Goal: Obtain resource: Download file/media

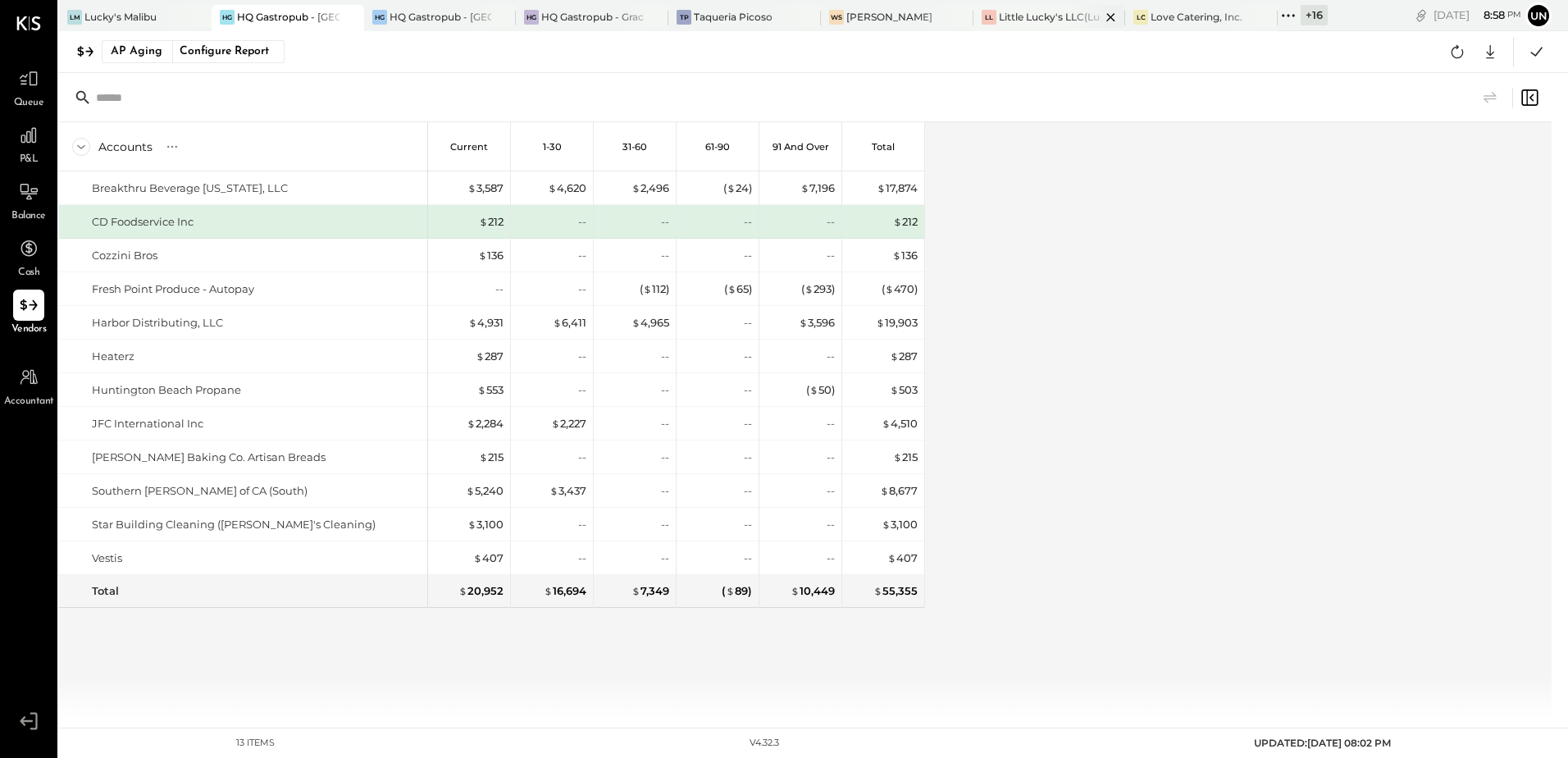
click at [1060, 13] on div "Little Lucky's LLC(Lucky's Soho)" at bounding box center [1050, 17] width 103 height 14
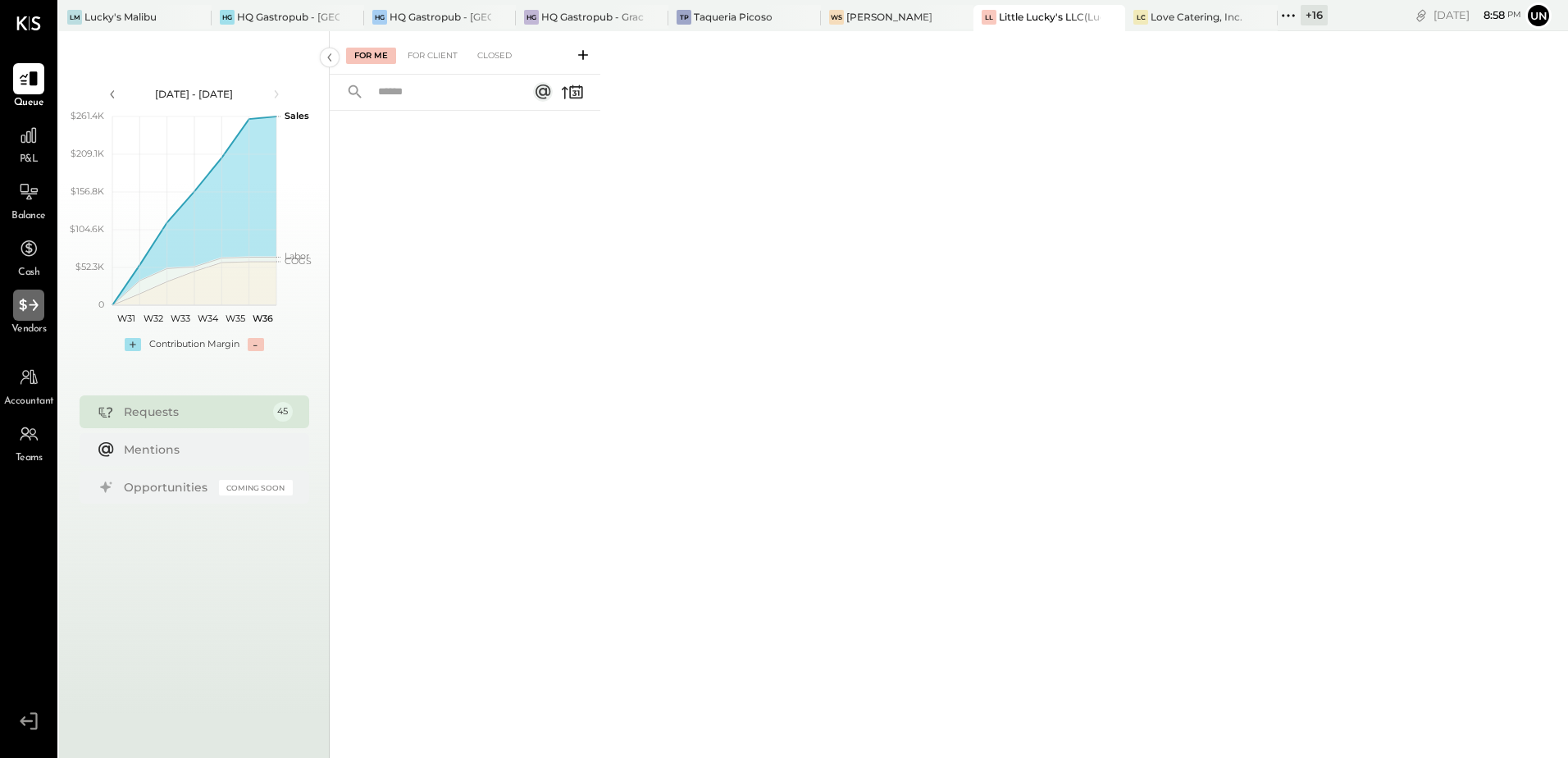
click at [29, 314] on icon at bounding box center [29, 305] width 22 height 22
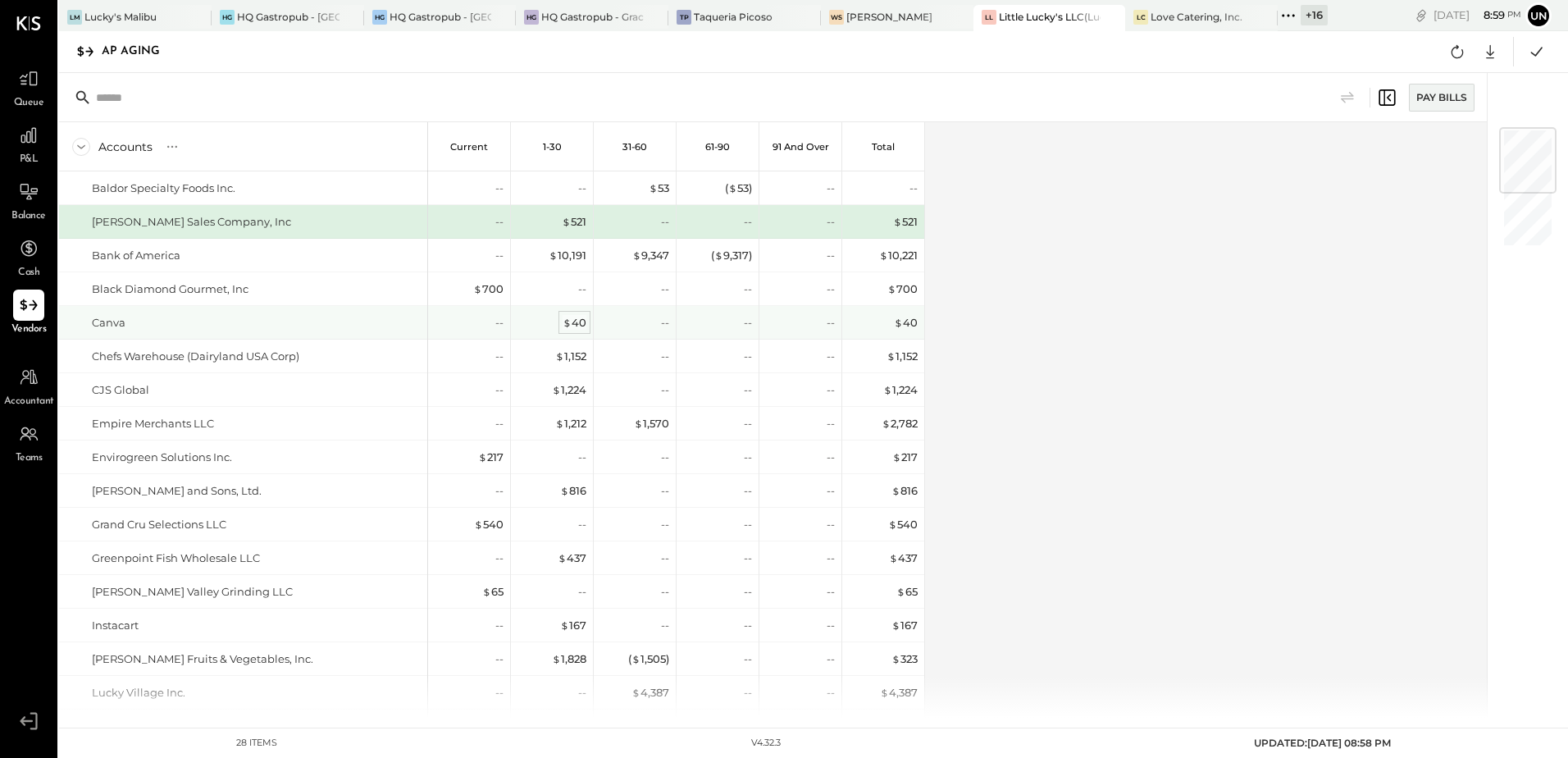
click at [579, 324] on div "$ 40" at bounding box center [574, 323] width 24 height 16
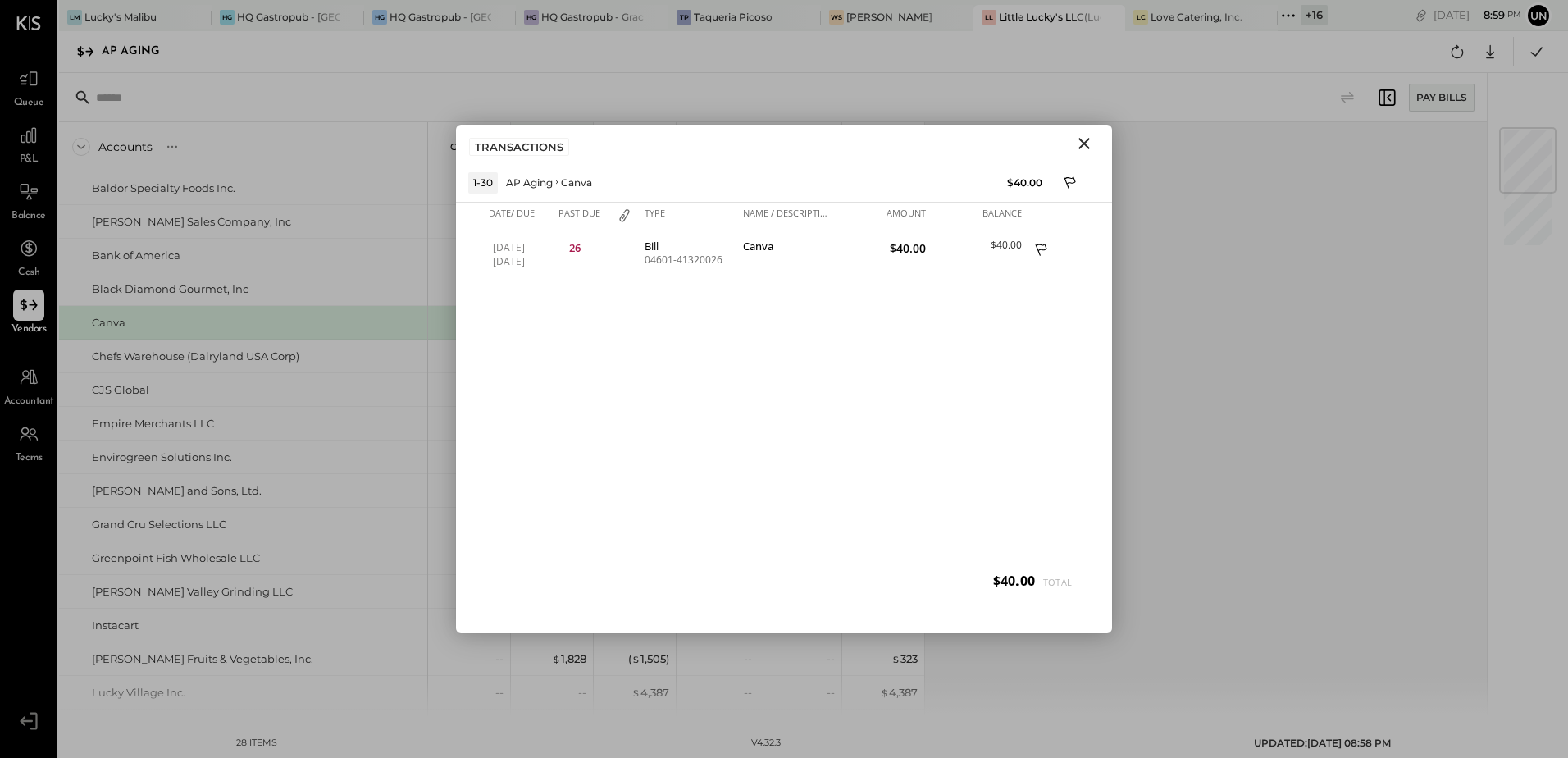
click at [1080, 144] on icon "Close" at bounding box center [1085, 143] width 20 height 20
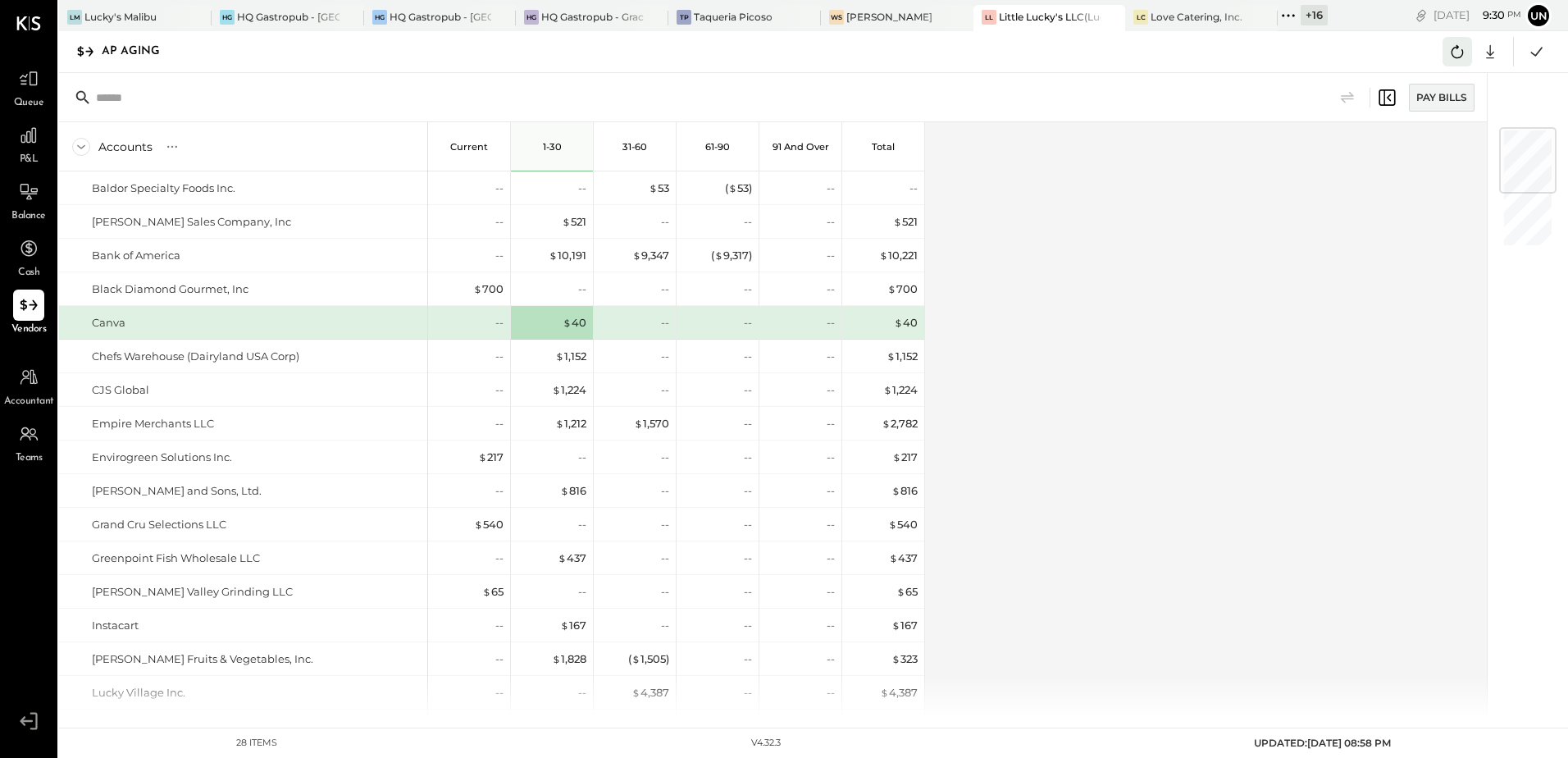
click at [1461, 47] on icon at bounding box center [1457, 52] width 22 height 22
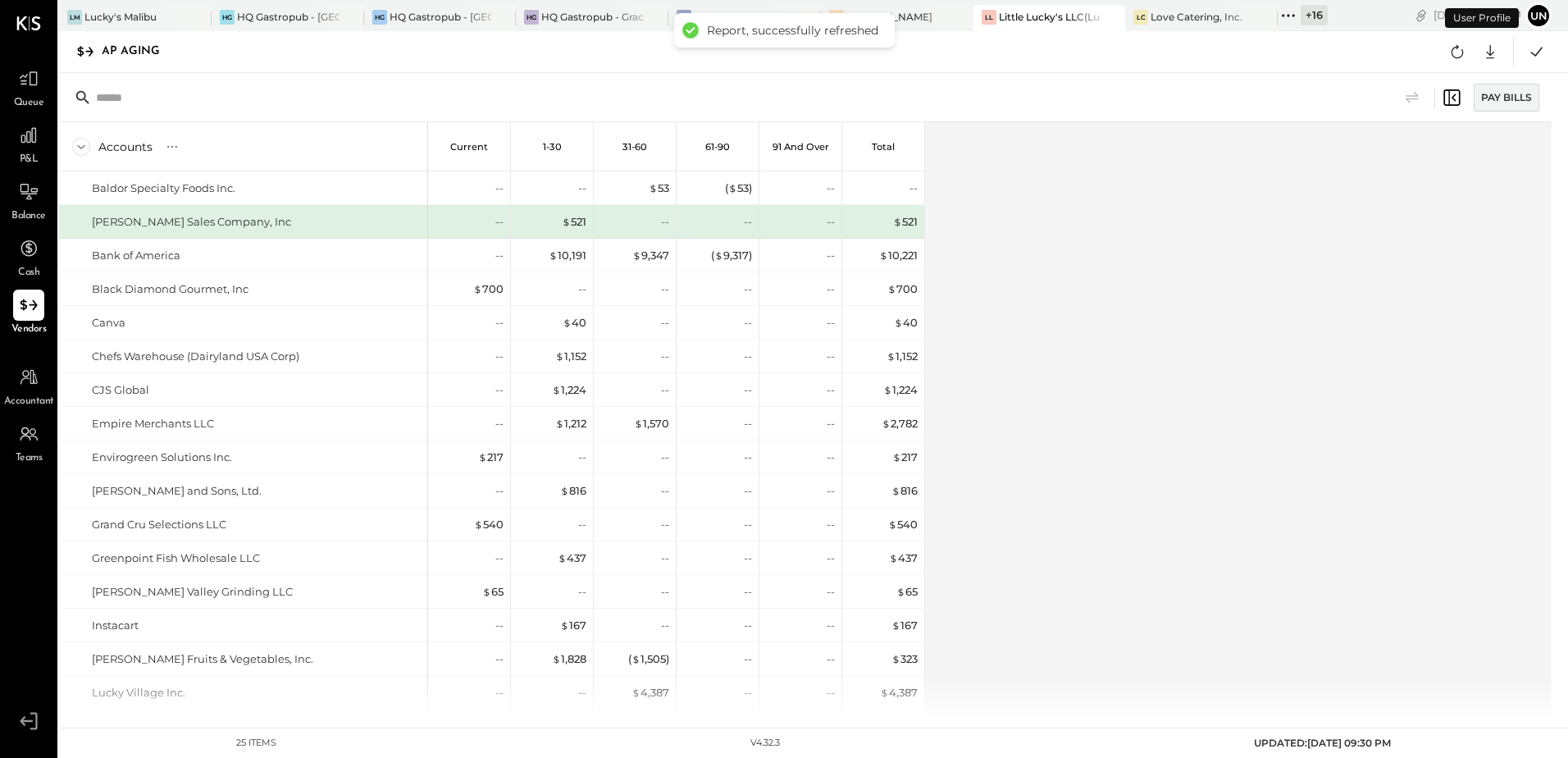
click at [1201, 378] on div "Accounts S % GL Current 1-30 31-60 61-90 91 and Over Total Baldor Specialty Foo…" at bounding box center [806, 420] width 1495 height 595
click at [1233, 358] on div "Accounts S % GL Current 1-30 31-60 61-90 91 and Over Total Baldor Specialty Foo…" at bounding box center [806, 420] width 1495 height 595
click at [1488, 56] on icon at bounding box center [1490, 52] width 22 height 22
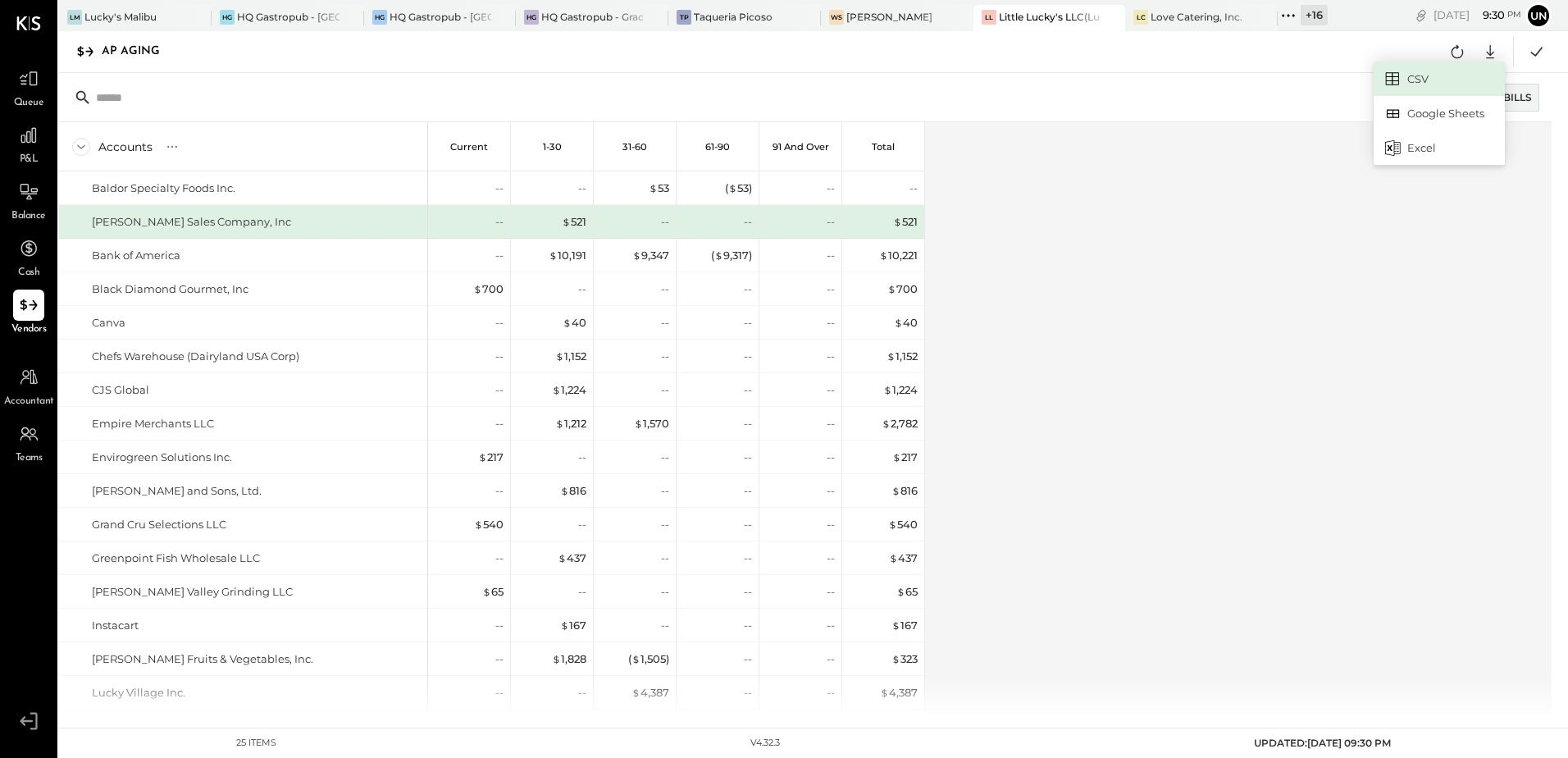
click at [1447, 76] on link "CSV" at bounding box center [1439, 78] width 131 height 34
click at [1445, 53] on button at bounding box center [1456, 51] width 29 height 29
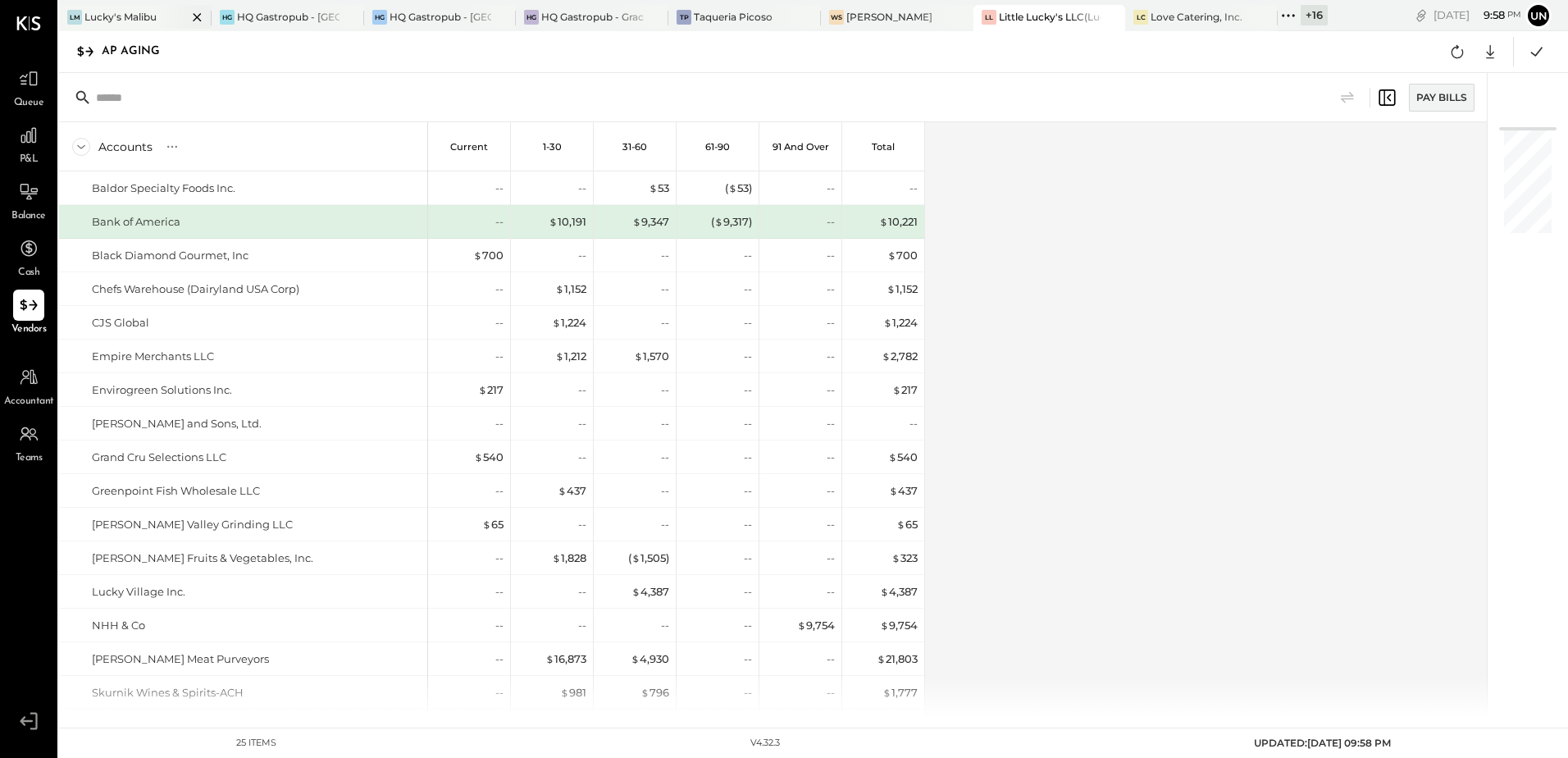
click at [139, 21] on div "Lucky's Malibu" at bounding box center [120, 17] width 73 height 14
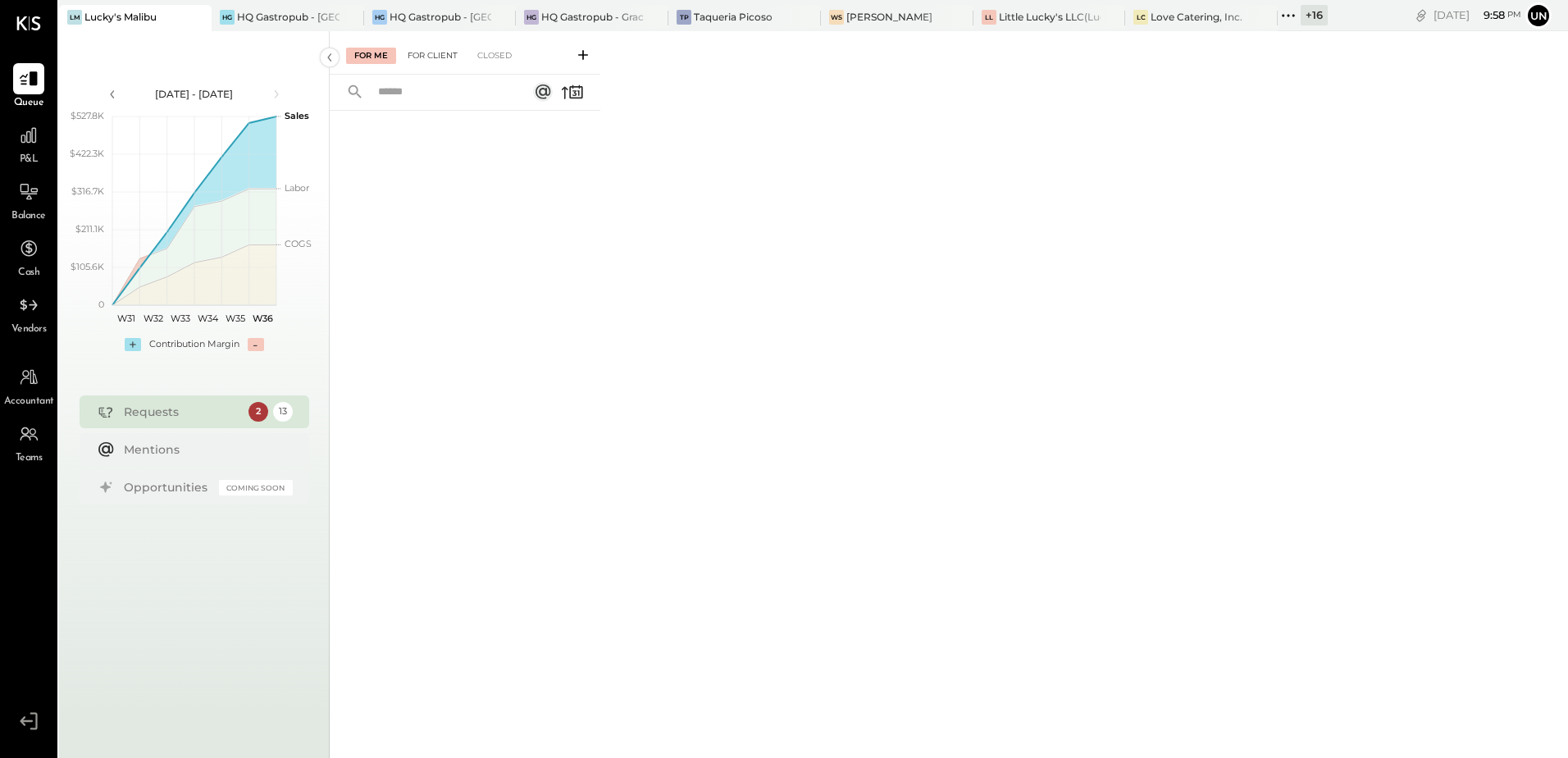
click at [444, 59] on div "For Client" at bounding box center [433, 56] width 67 height 17
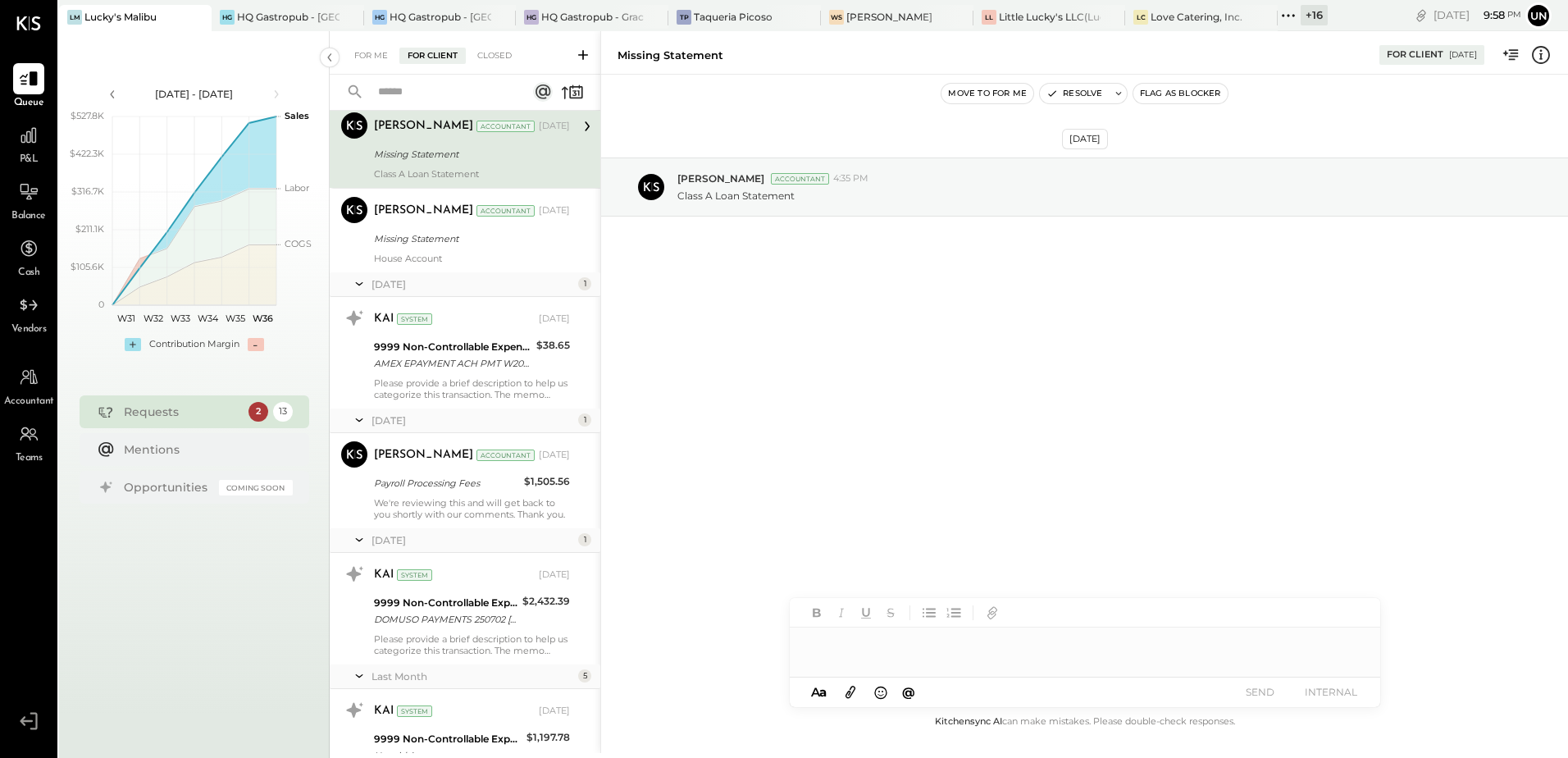
scroll to position [82, 0]
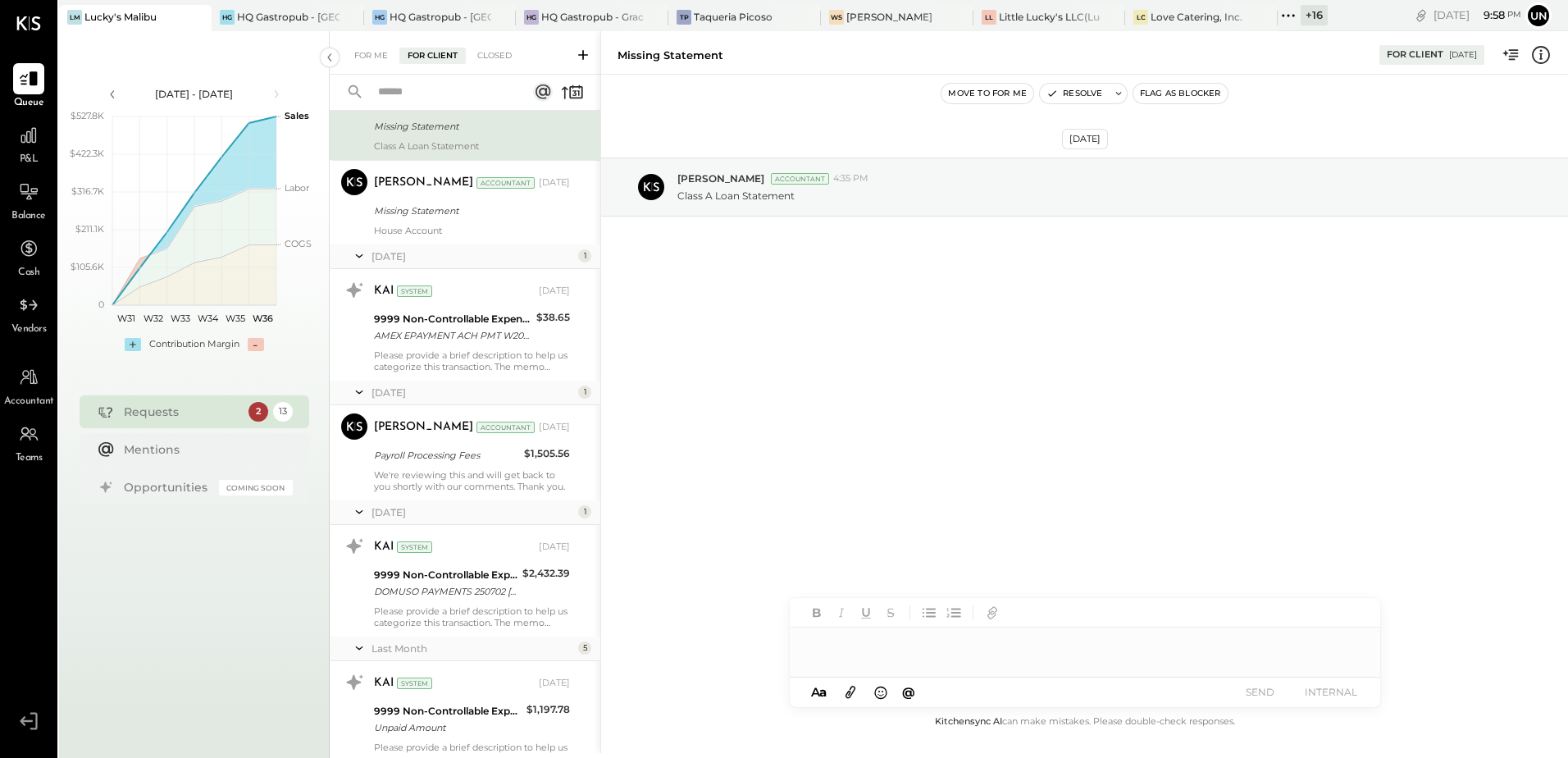
click at [249, 410] on div "2" at bounding box center [258, 412] width 20 height 20
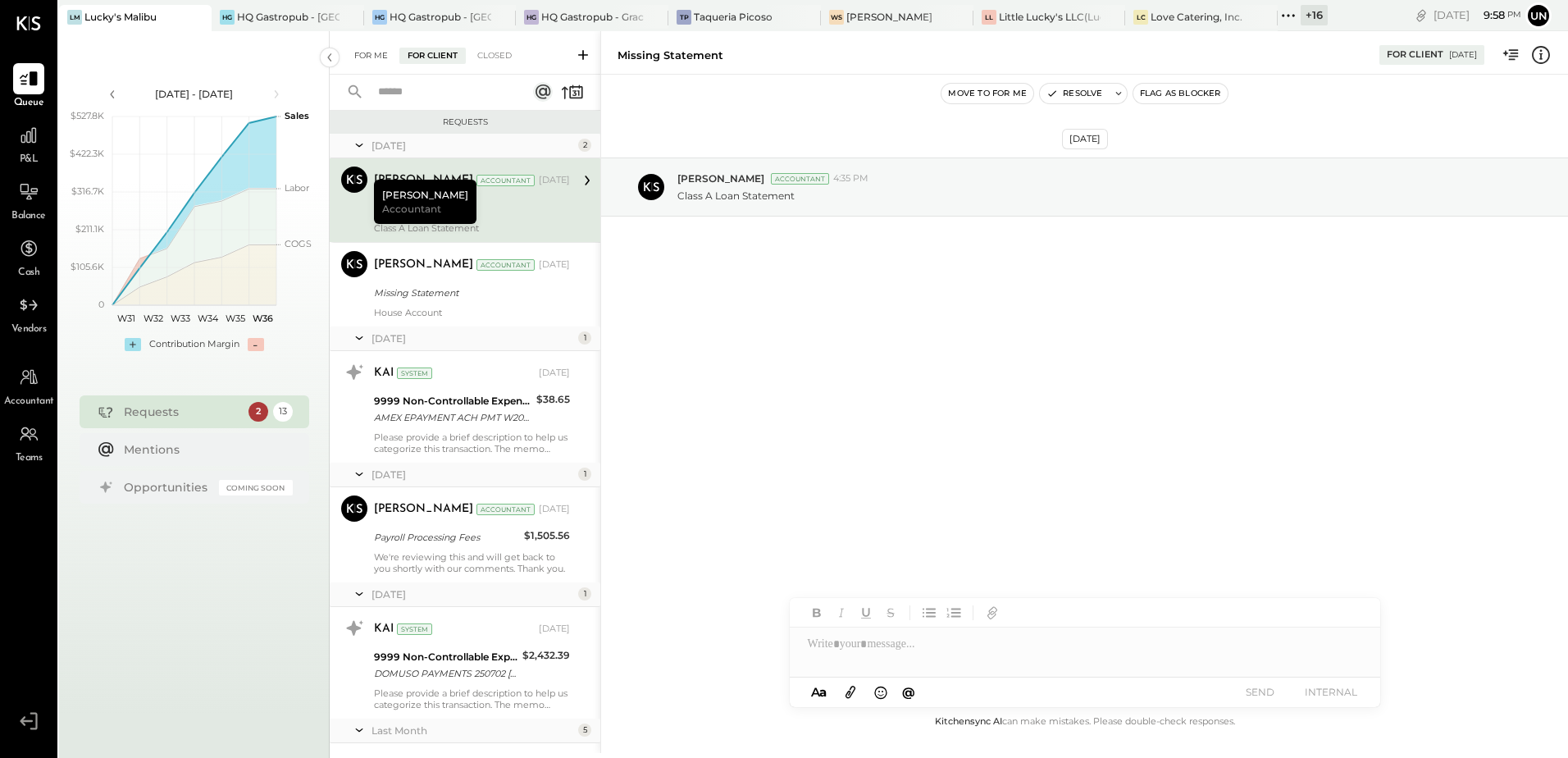
click at [358, 53] on div "For Me" at bounding box center [371, 56] width 50 height 17
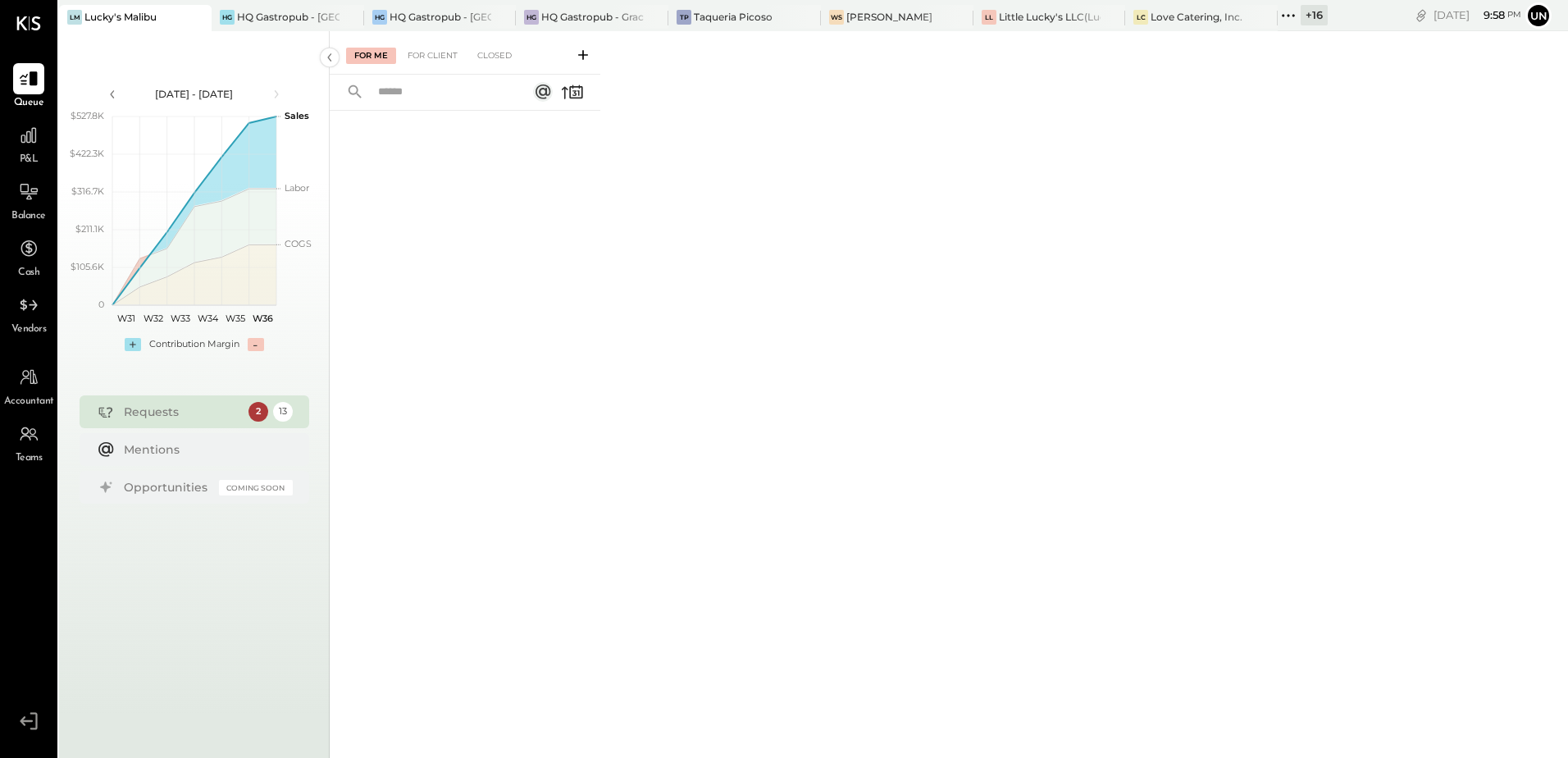
click at [420, 68] on div "For Me For Client Closed" at bounding box center [464, 53] width 271 height 43
click at [425, 60] on div "For Client" at bounding box center [433, 56] width 67 height 17
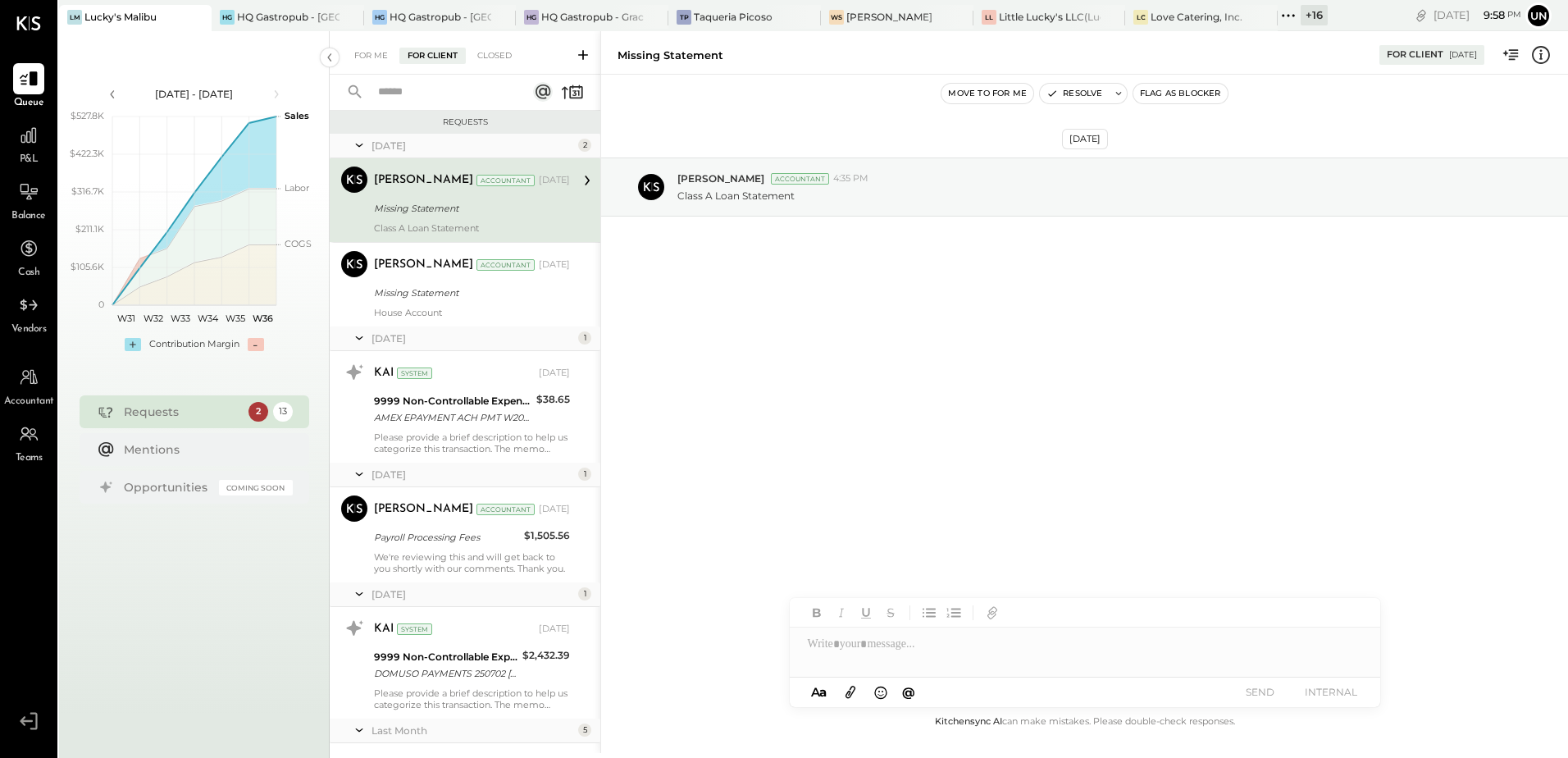
click at [280, 412] on div "13" at bounding box center [283, 412] width 20 height 20
click at [495, 53] on div "Closed" at bounding box center [494, 56] width 51 height 17
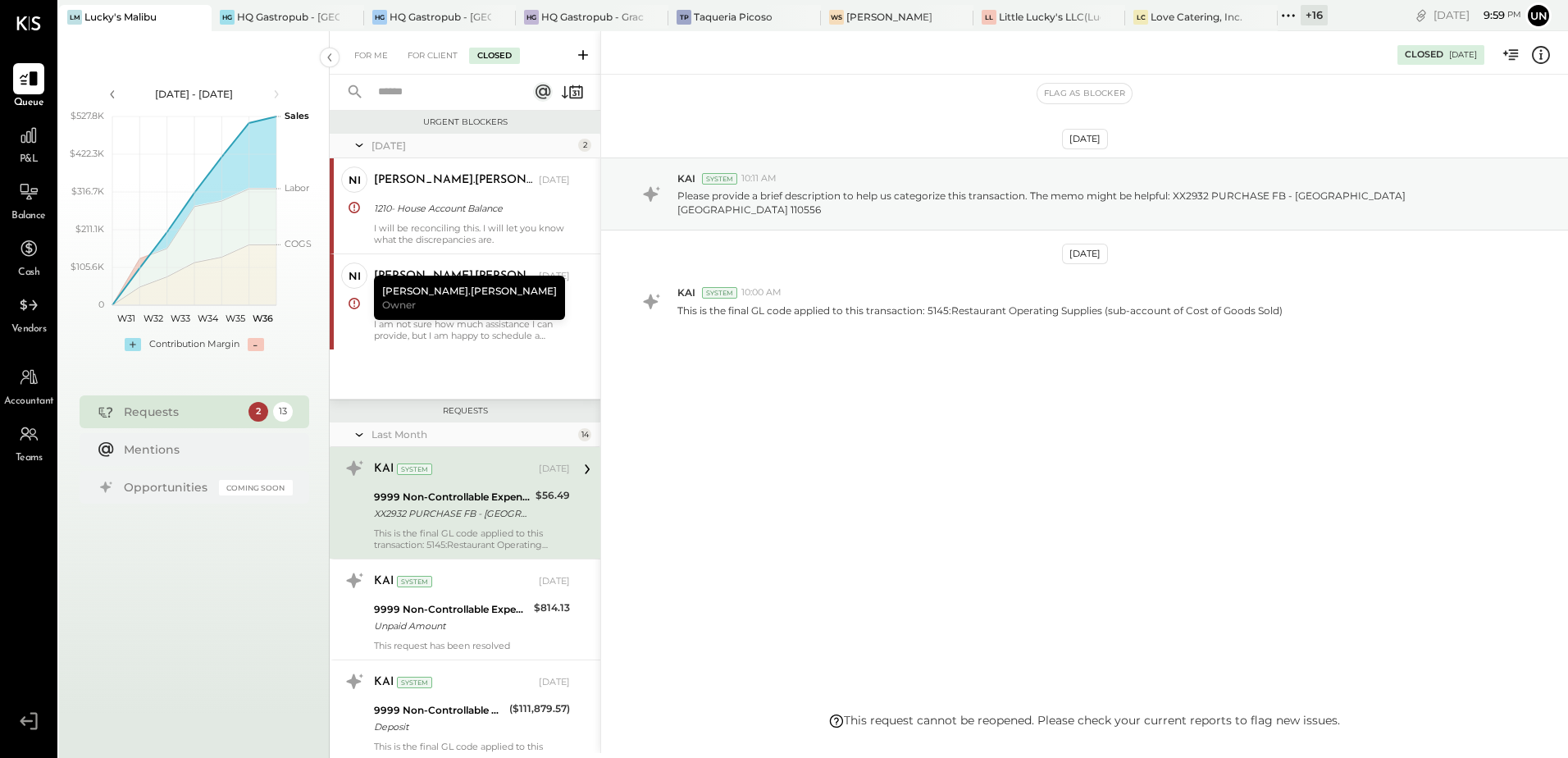
click at [12, 314] on div "Vendors" at bounding box center [29, 313] width 35 height 48
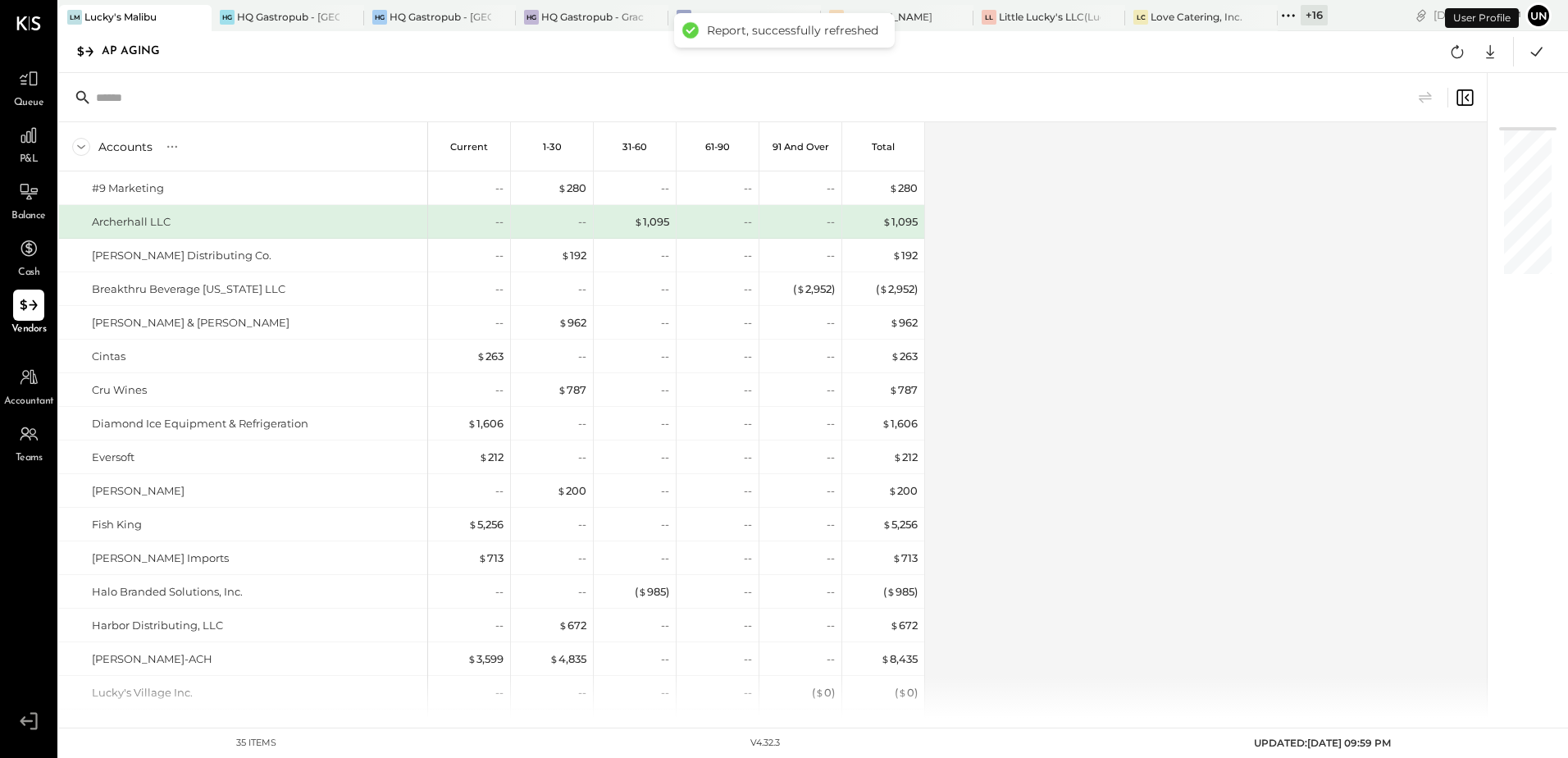
click at [1257, 349] on div "Accounts S % GL Current 1-30 31-60 61-90 91 and Over Total #9 Marketing Archerh…" at bounding box center [774, 420] width 1430 height 595
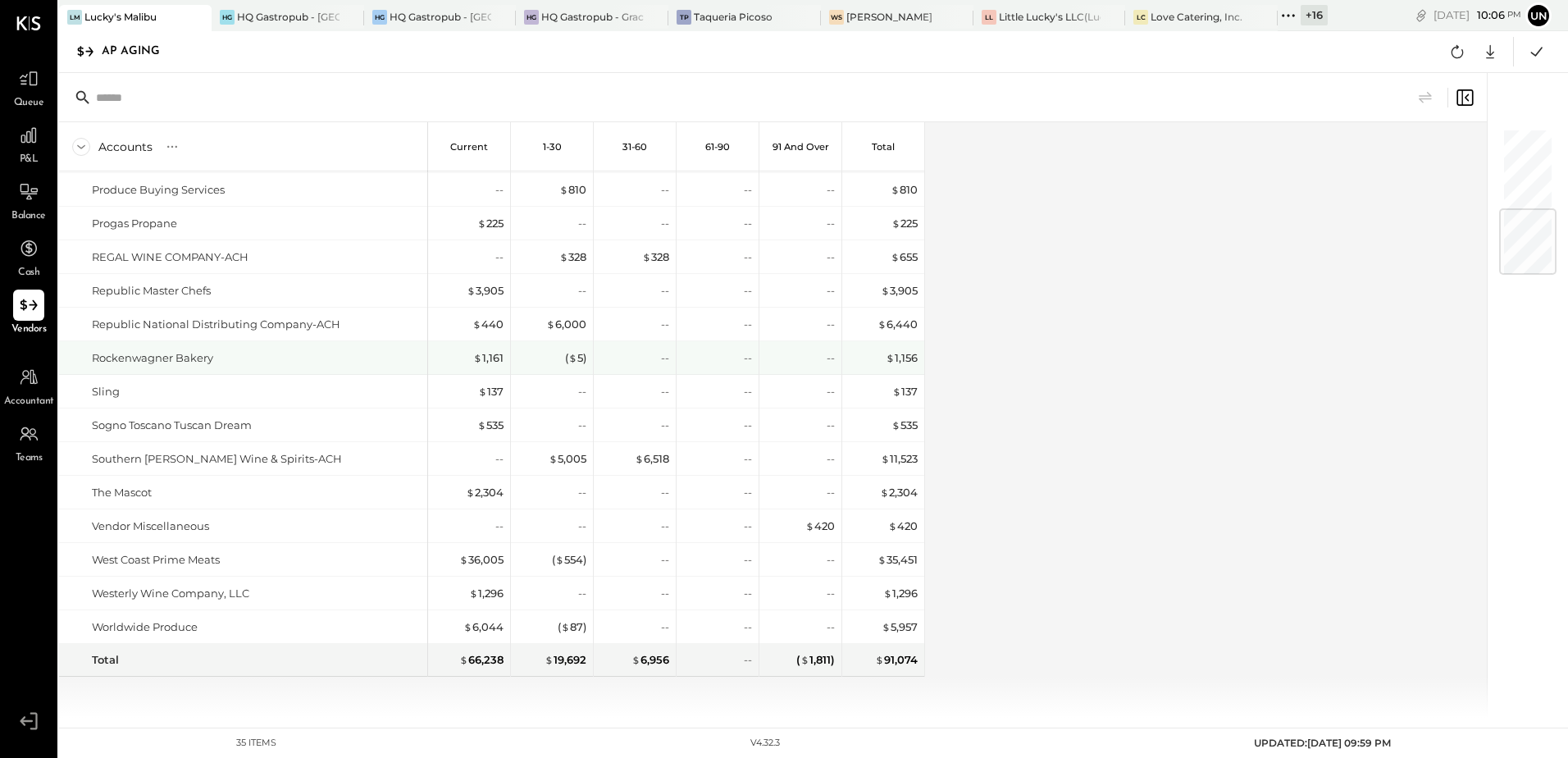
scroll to position [261, 0]
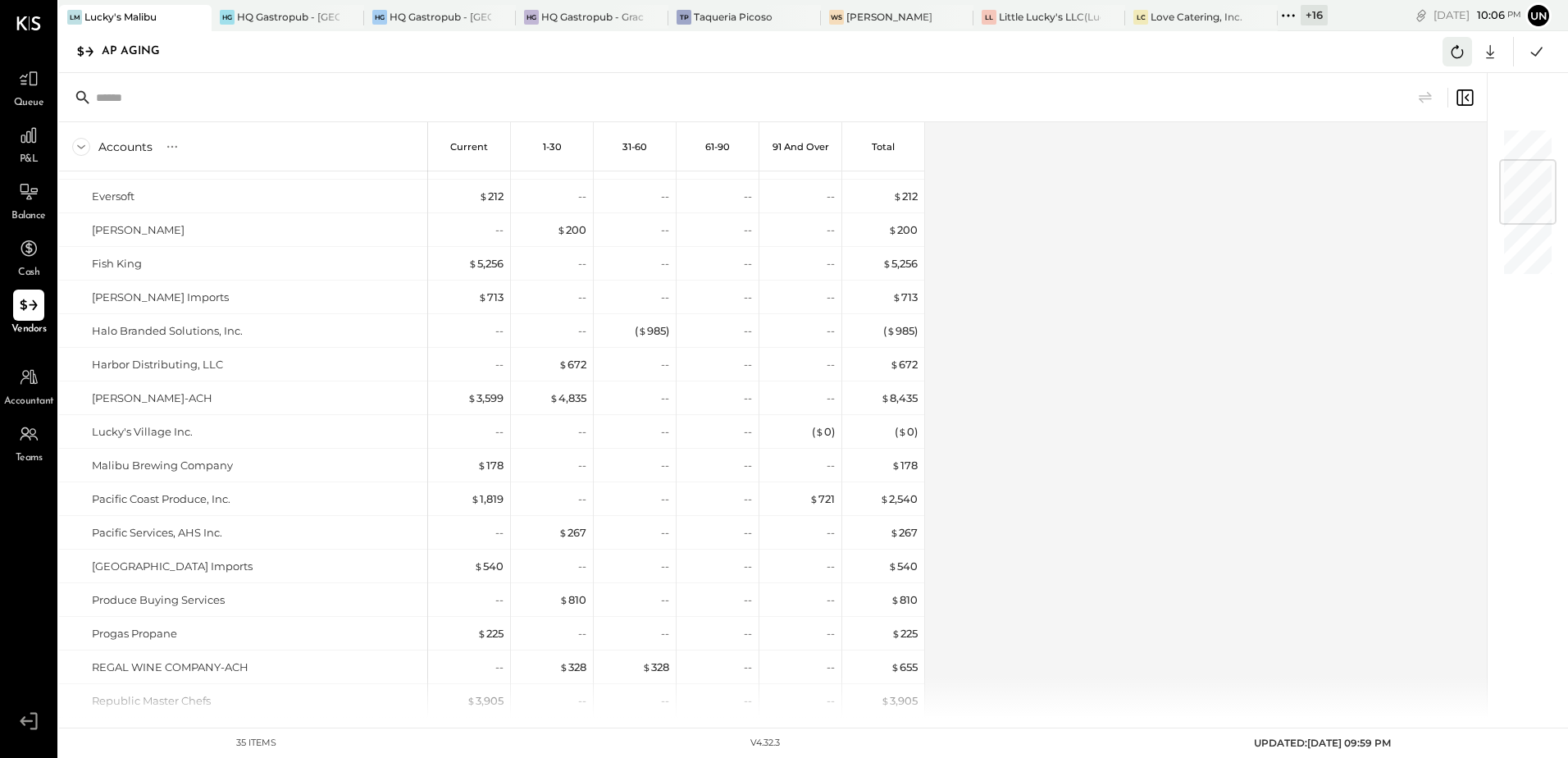
click at [1446, 47] on icon at bounding box center [1457, 52] width 22 height 22
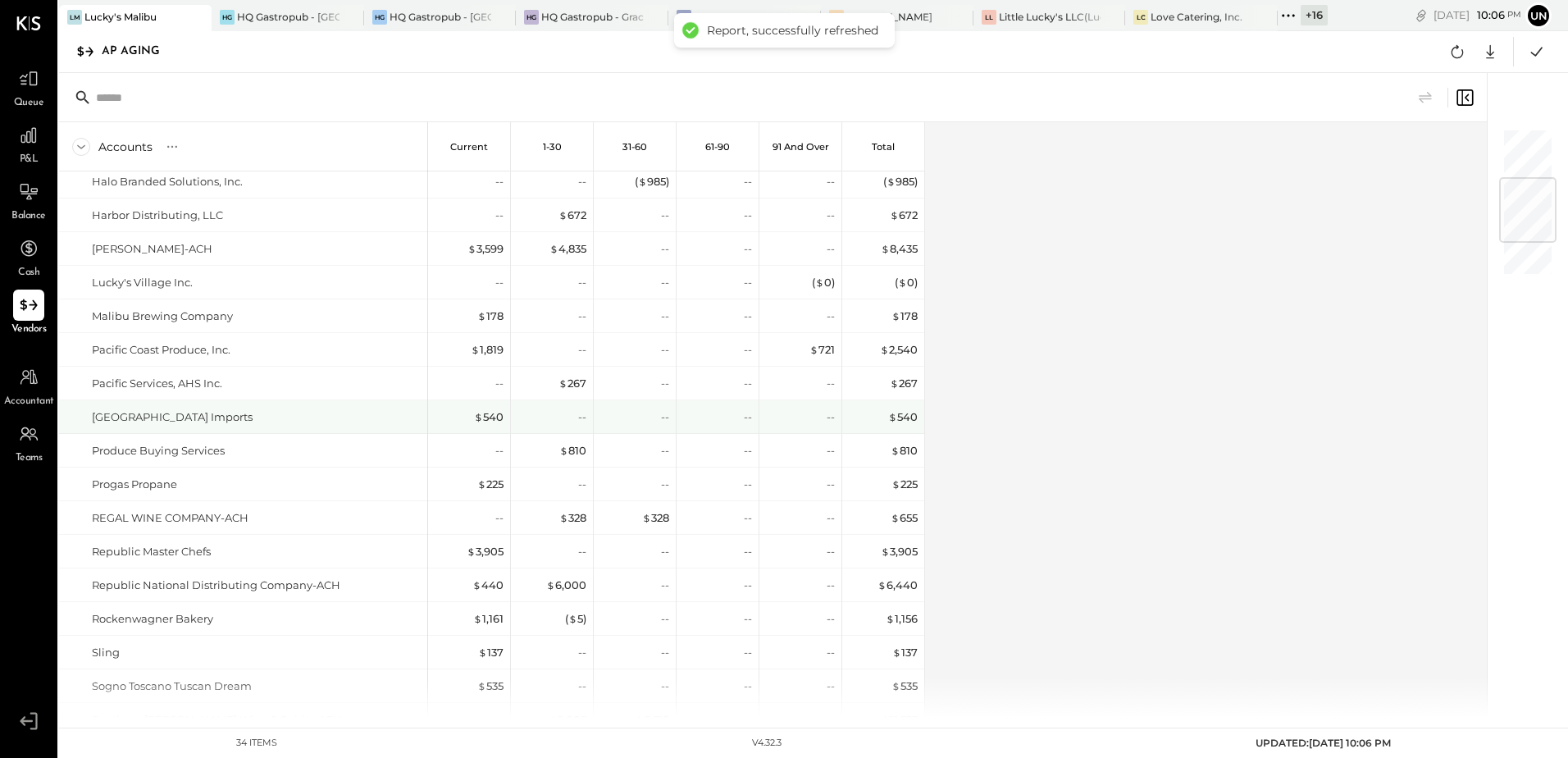
scroll to position [671, 0]
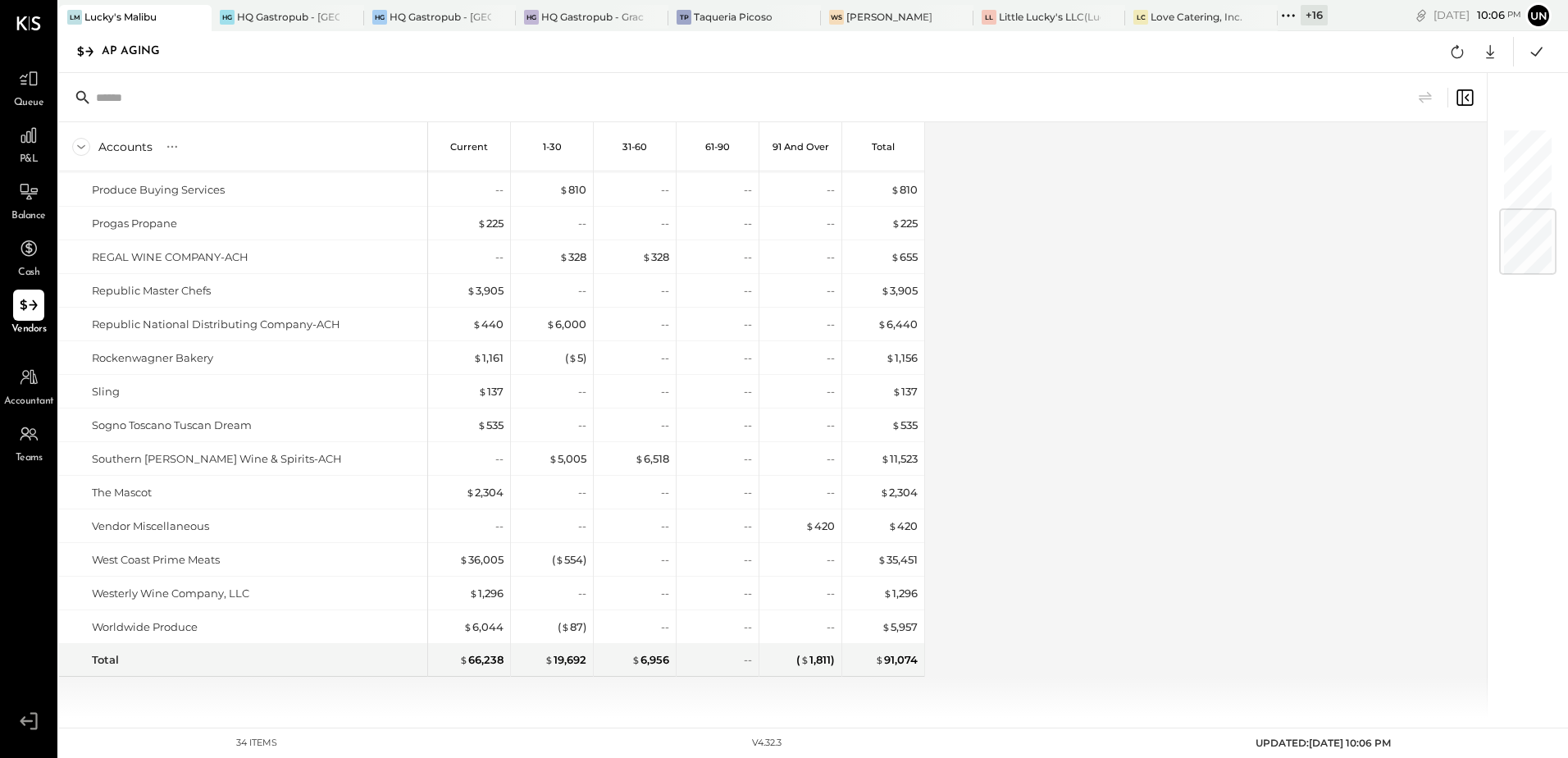
click at [1222, 304] on div "Accounts S % GL Current 1-30 31-60 61-90 91 and Over Total #9 Marketing Archerh…" at bounding box center [774, 420] width 1430 height 595
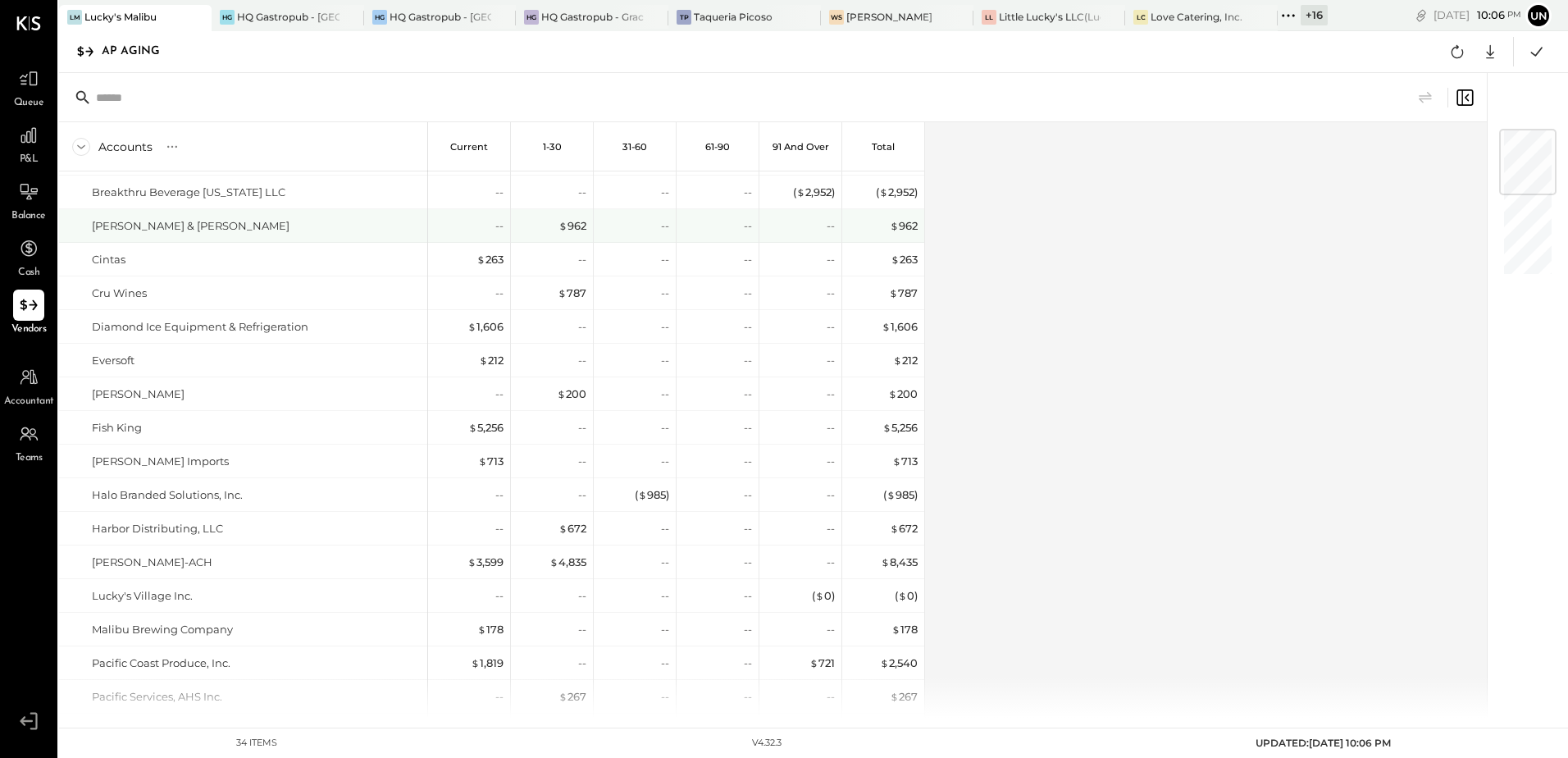
scroll to position [0, 0]
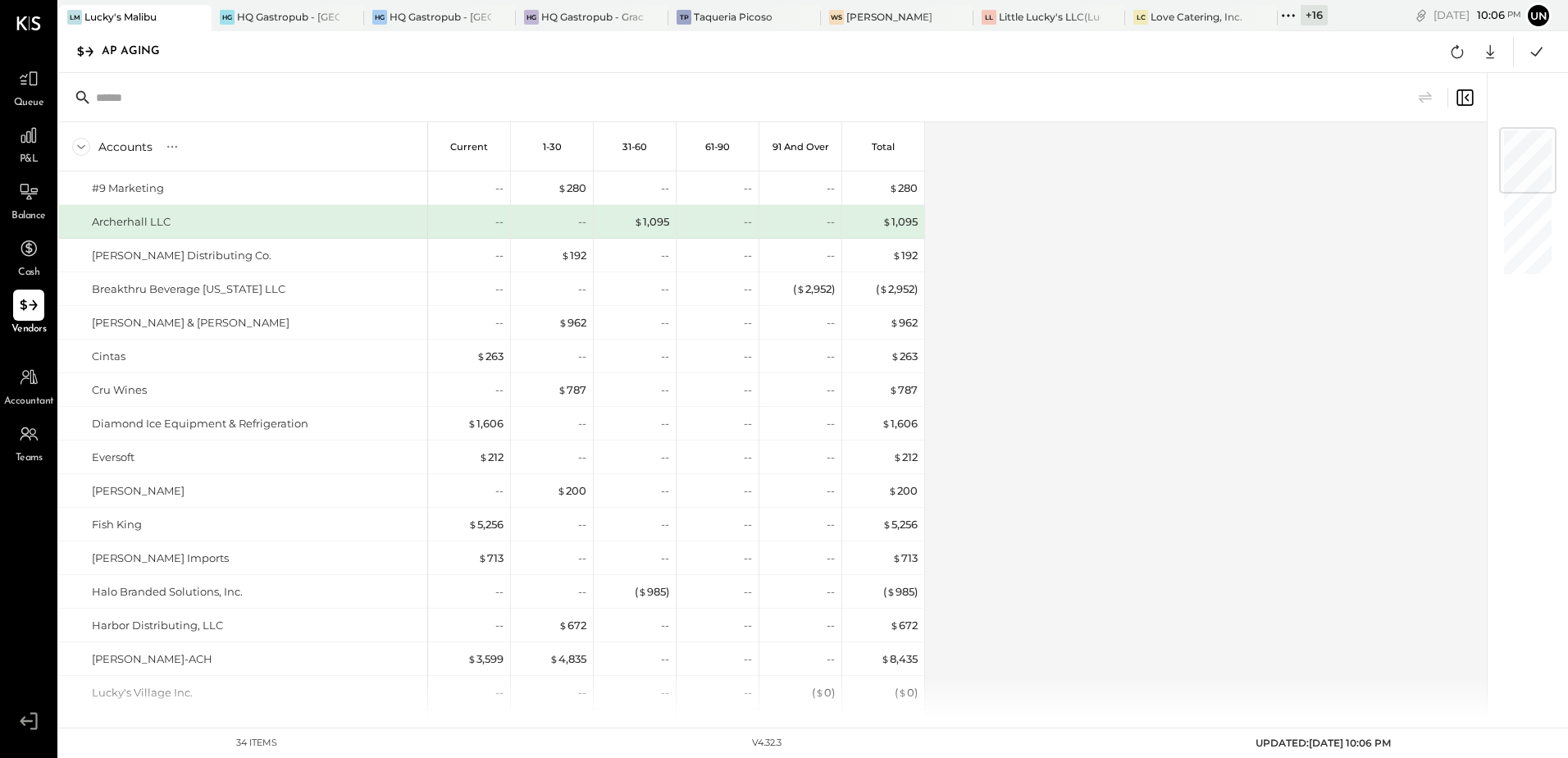
click at [1240, 332] on div "Accounts S % GL Current 1-30 31-60 61-90 91 and Over Total #9 Marketing Archerh…" at bounding box center [774, 420] width 1430 height 595
click at [1482, 53] on icon at bounding box center [1490, 52] width 22 height 22
click at [1421, 76] on link "CSV" at bounding box center [1439, 78] width 131 height 34
click at [1110, 329] on div "Accounts S % GL Current 1-30 31-60 61-90 91 and Over Total #9 Marketing Archerh…" at bounding box center [774, 420] width 1430 height 595
click at [1460, 53] on icon at bounding box center [1457, 52] width 22 height 22
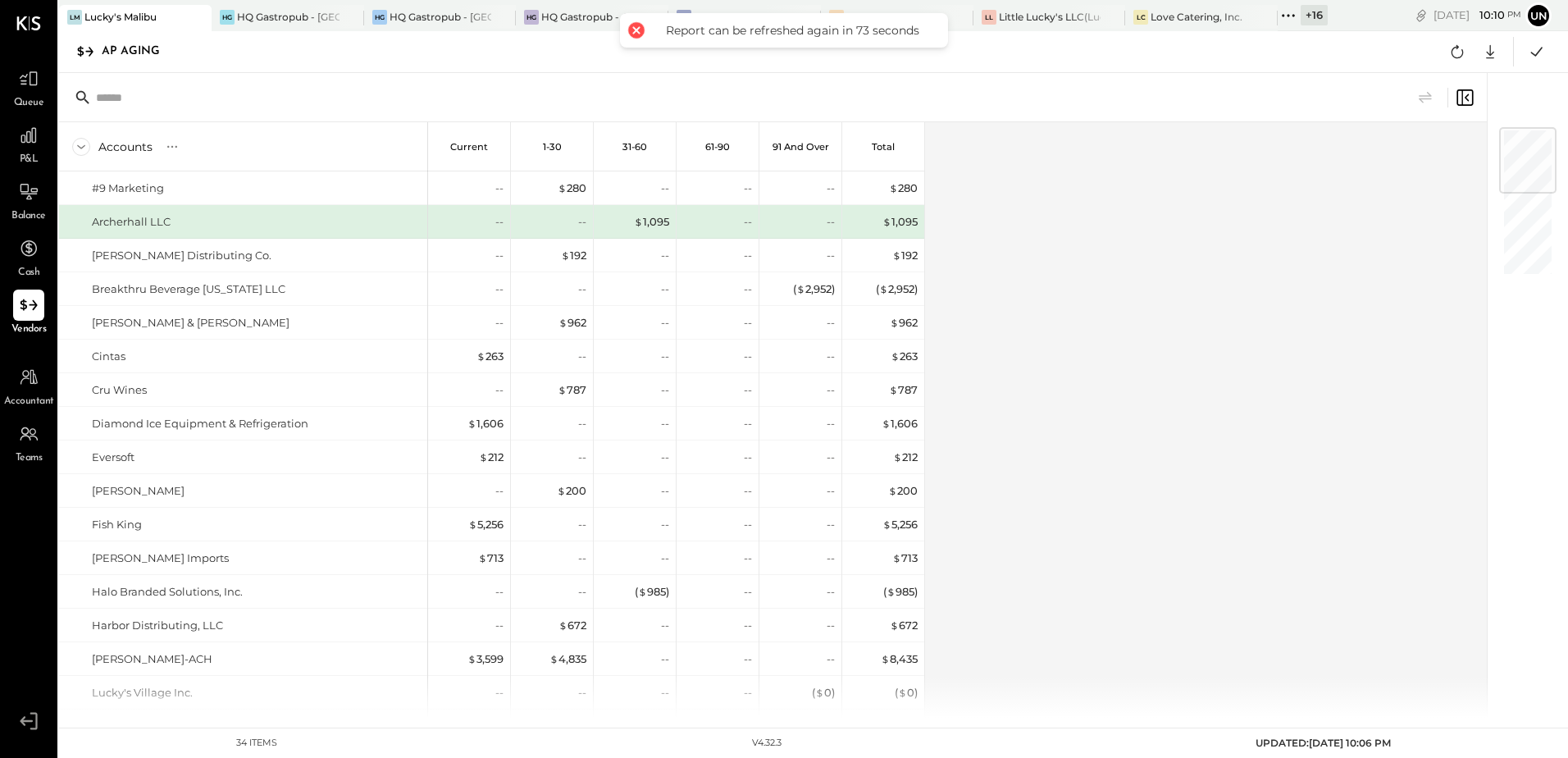
click at [1244, 278] on div "Accounts S % GL Current 1-30 31-60 61-90 91 and Over Total #9 Marketing Archerh…" at bounding box center [774, 420] width 1430 height 595
click at [1113, 443] on div "Accounts S % GL Current 1-30 31-60 61-90 91 and Over Total #9 Marketing Archerh…" at bounding box center [774, 420] width 1430 height 595
drag, startPoint x: 1143, startPoint y: 309, endPoint x: 1254, endPoint y: 228, distance: 137.4
click at [1144, 309] on div "Accounts S % GL Current 1-30 31-60 61-90 91 and Over Total #9 Marketing Archerh…" at bounding box center [774, 420] width 1430 height 595
click at [1465, 44] on icon at bounding box center [1457, 52] width 22 height 22
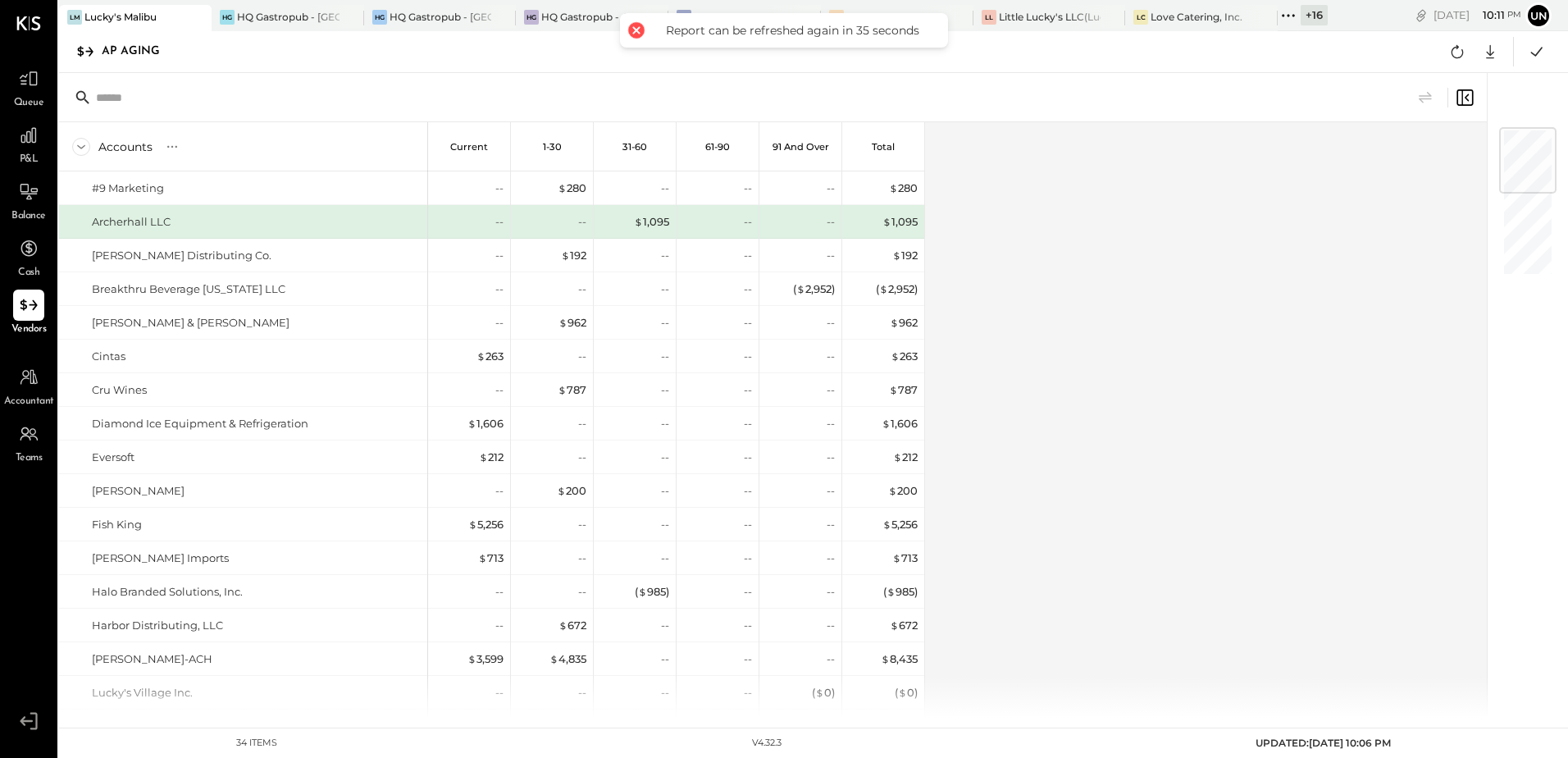
click at [1287, 267] on div "Accounts S % GL Current 1-30 31-60 61-90 91 and Over Total #9 Marketing Archerh…" at bounding box center [774, 420] width 1430 height 595
click at [1312, 254] on div "Accounts S % GL Current 1-30 31-60 61-90 91 and Over Total #9 Marketing Archerh…" at bounding box center [774, 420] width 1430 height 595
click at [1445, 49] on button at bounding box center [1456, 51] width 29 height 29
click at [1451, 51] on icon at bounding box center [1457, 52] width 13 height 13
click at [1496, 59] on icon at bounding box center [1490, 52] width 22 height 22
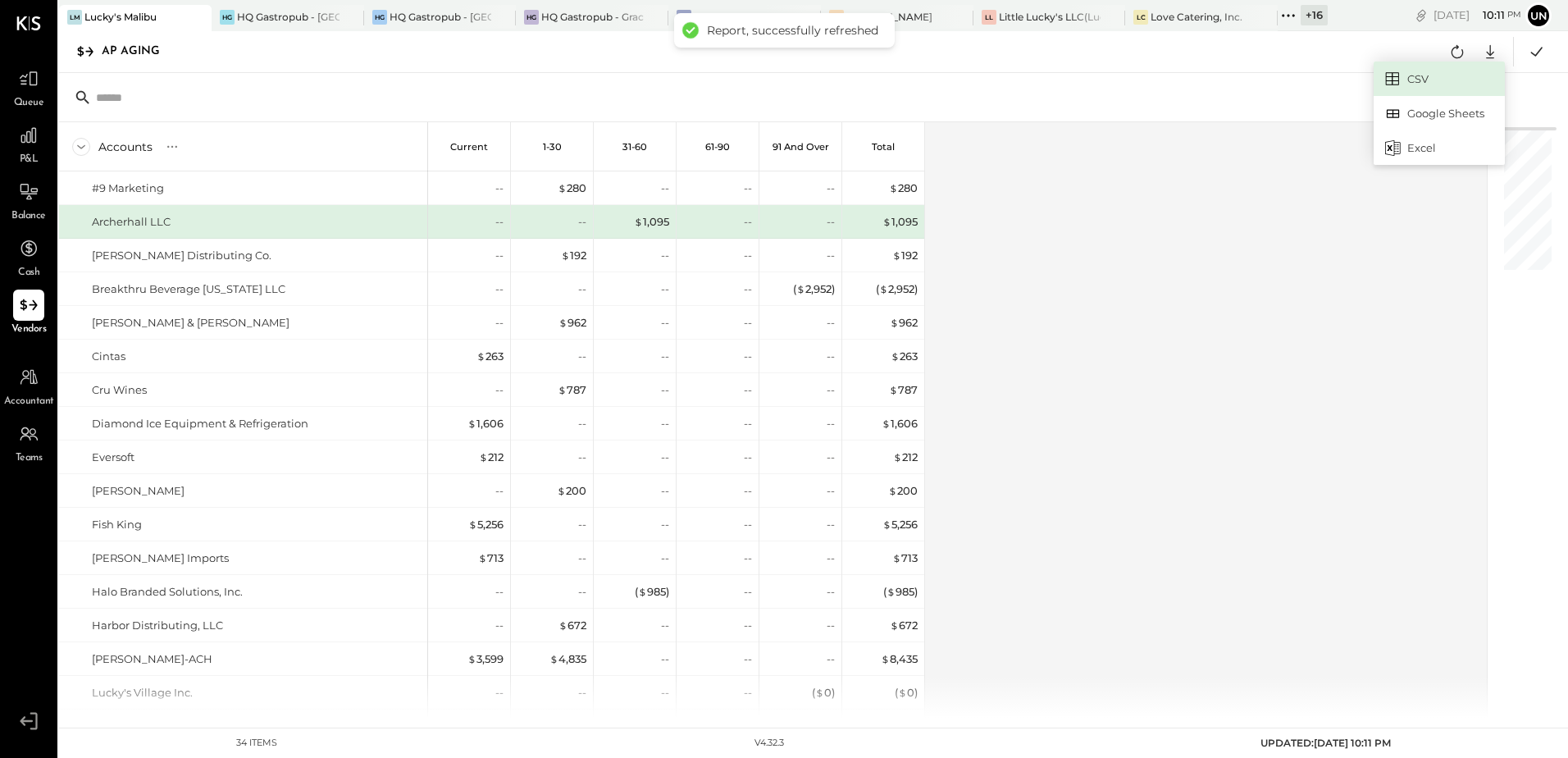
click at [1417, 84] on link "CSV" at bounding box center [1439, 78] width 131 height 34
